Goal: Check status: Check status

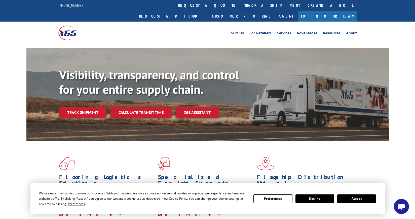
click at [240, 5] on link "track a shipment" at bounding box center [271, 5] width 63 height 11
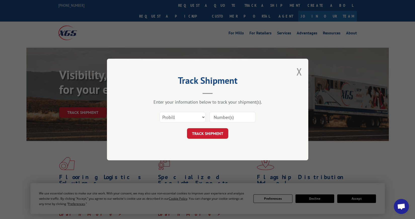
click at [220, 117] on input at bounding box center [232, 117] width 46 height 11
paste input "527217396"
type input "527217396"
click at [210, 132] on button "TRACK SHIPMENT" at bounding box center [207, 133] width 41 height 11
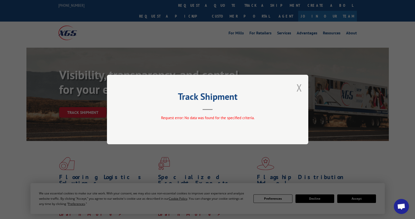
click at [300, 86] on button "Close modal" at bounding box center [299, 87] width 6 height 13
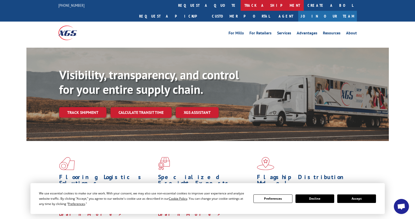
click at [240, 7] on link "track a shipment" at bounding box center [271, 5] width 63 height 11
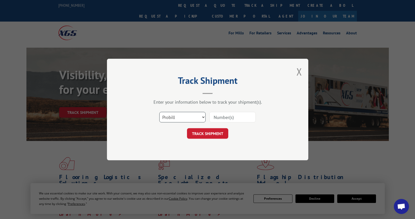
click at [203, 117] on select "Select category... Probill BOL PO" at bounding box center [182, 117] width 46 height 11
select select "bol"
click at [159, 112] on select "Select category... Probill BOL PO" at bounding box center [182, 117] width 46 height 11
click at [219, 117] on input at bounding box center [232, 117] width 46 height 11
paste input "527217396"
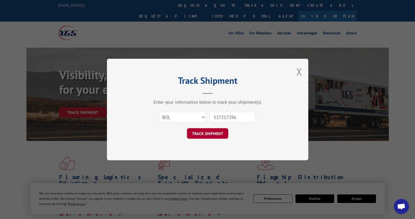
type input "527217396"
click at [208, 134] on button "TRACK SHIPMENT" at bounding box center [207, 133] width 41 height 11
